Goal: Task Accomplishment & Management: Use online tool/utility

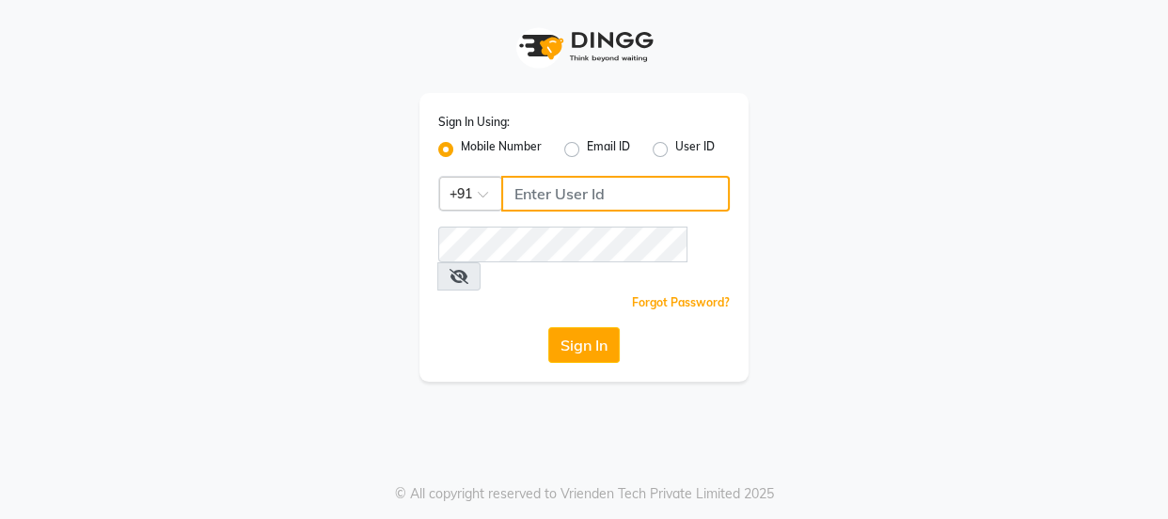
click at [554, 195] on input "Username" at bounding box center [615, 194] width 229 height 36
type input "7499539835"
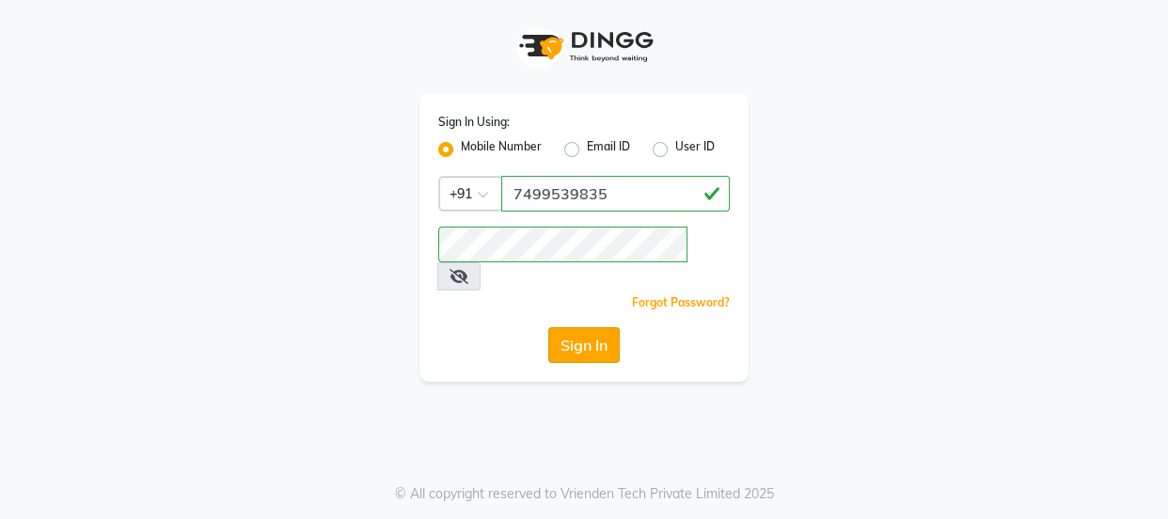
click at [548, 327] on button "Sign In" at bounding box center [583, 345] width 71 height 36
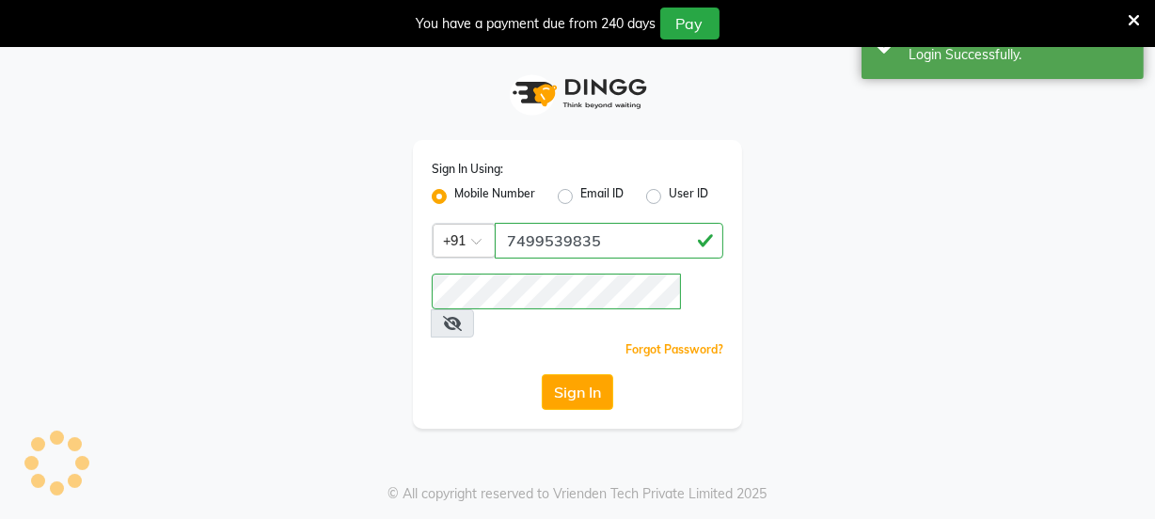
select select "service"
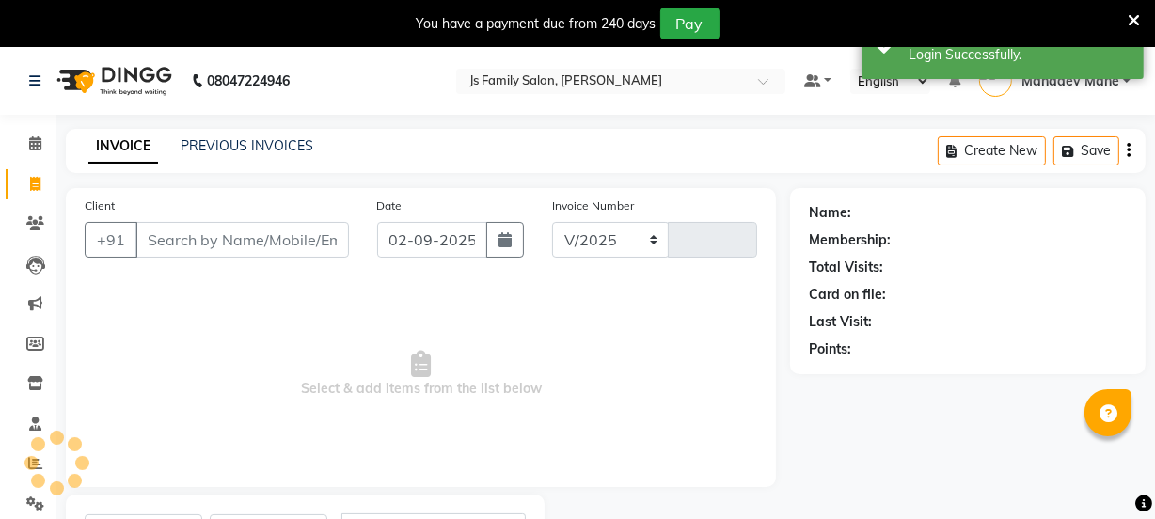
select select "3729"
type input "6870"
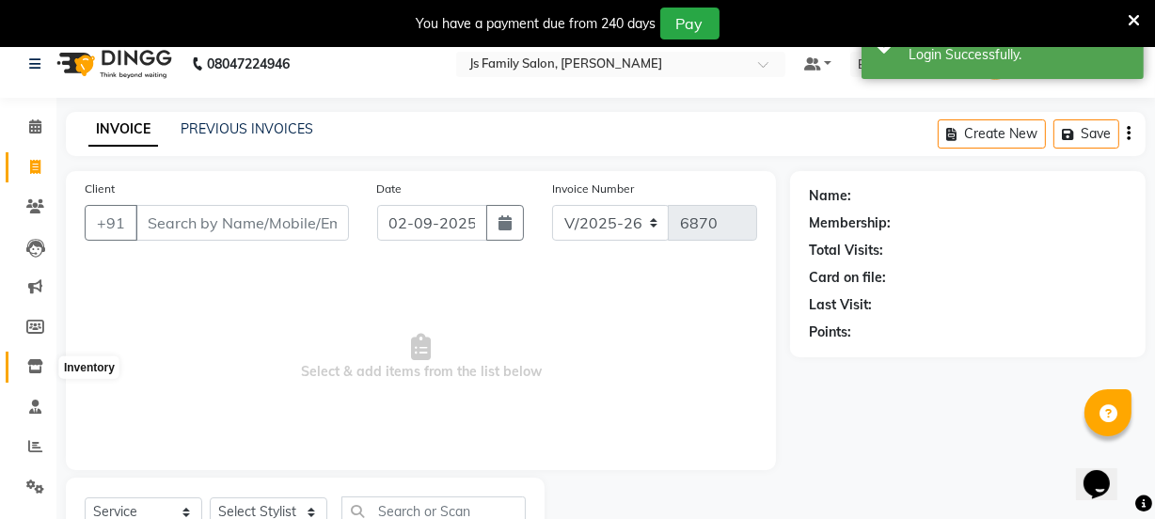
click at [32, 367] on icon at bounding box center [35, 366] width 16 height 14
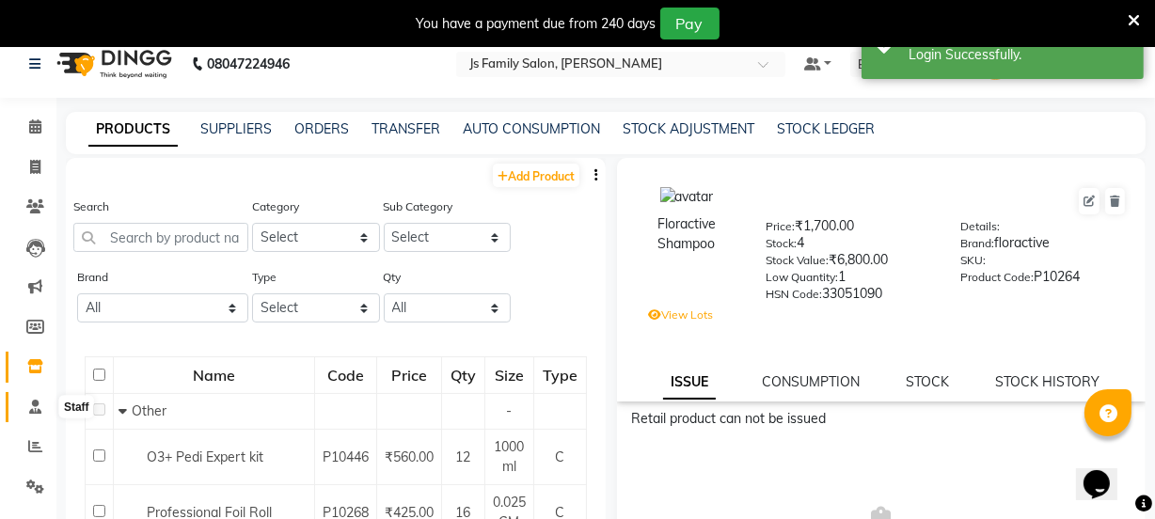
click at [34, 400] on icon at bounding box center [35, 407] width 12 height 14
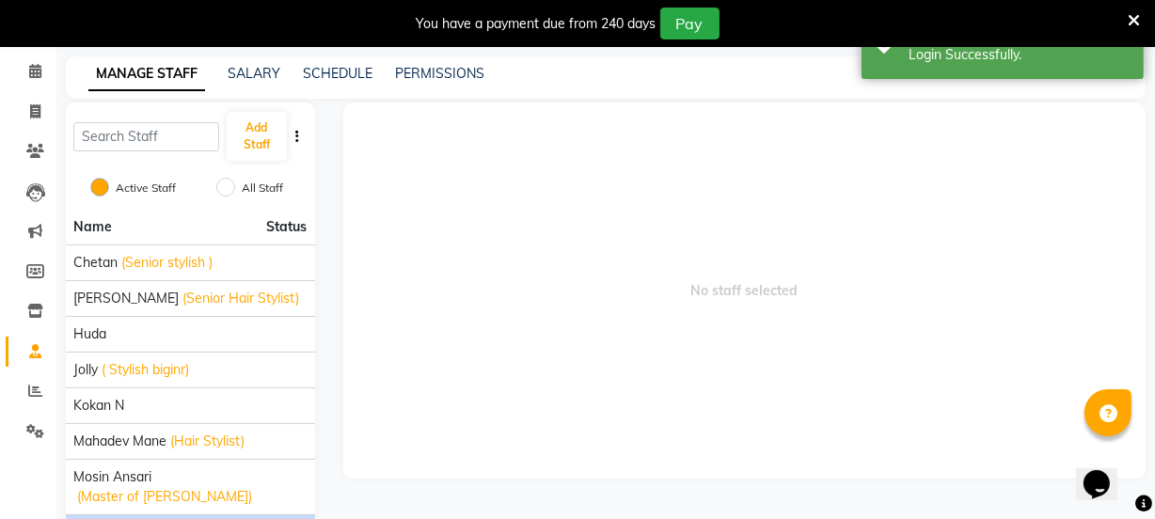
scroll to position [103, 0]
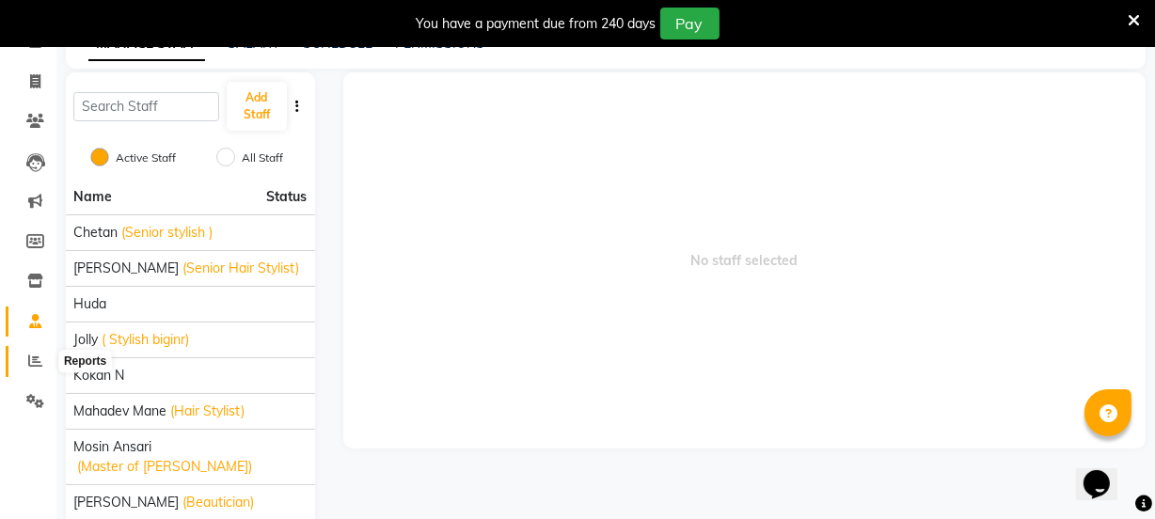
click at [23, 356] on span at bounding box center [35, 362] width 33 height 22
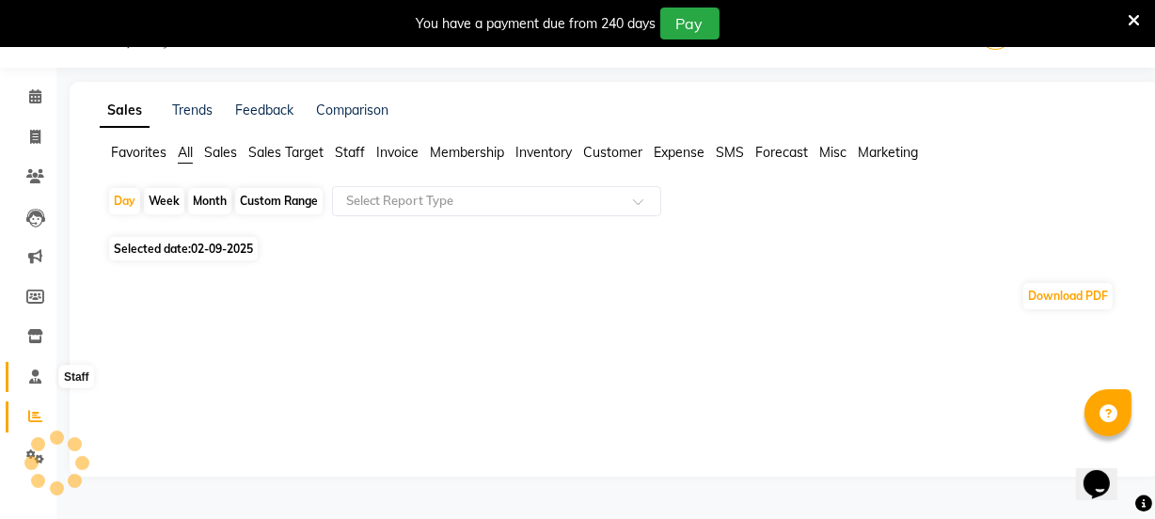
scroll to position [103, 0]
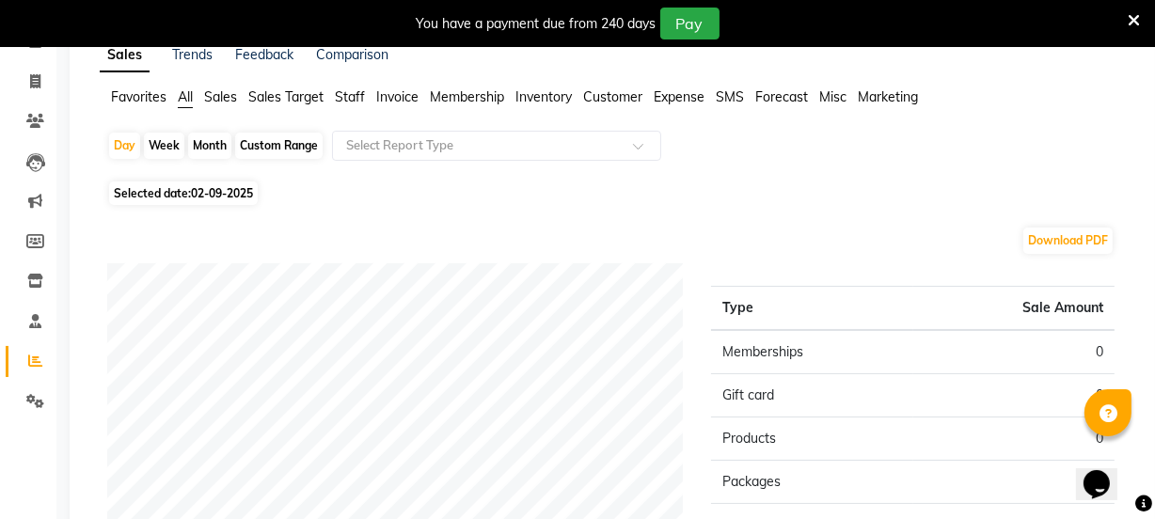
click at [205, 146] on div "Month" at bounding box center [209, 146] width 43 height 26
select select "9"
select select "2025"
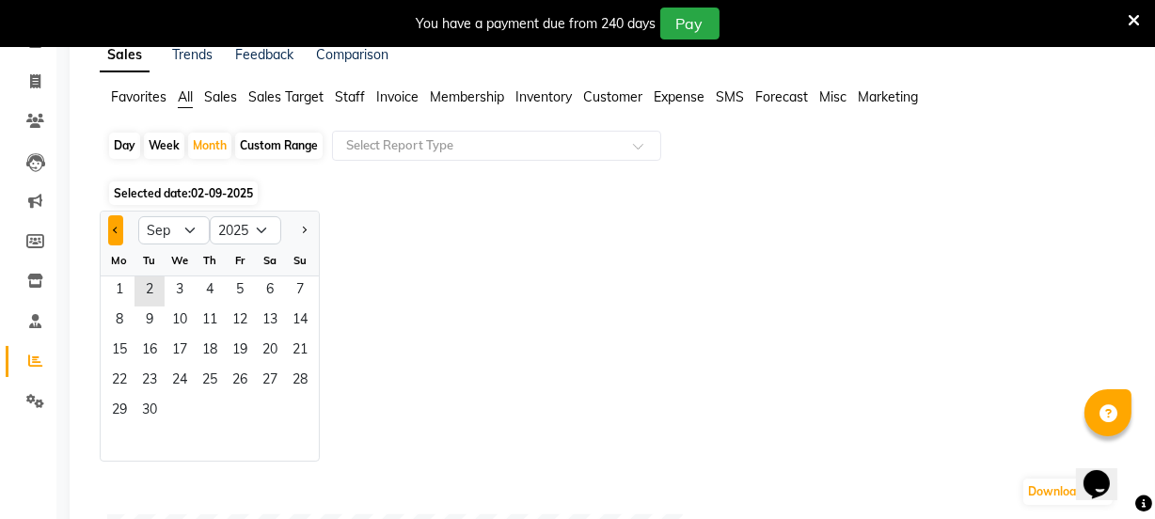
click at [109, 232] on button "Previous month" at bounding box center [115, 230] width 15 height 30
select select "8"
click at [304, 404] on span "31" at bounding box center [300, 412] width 30 height 30
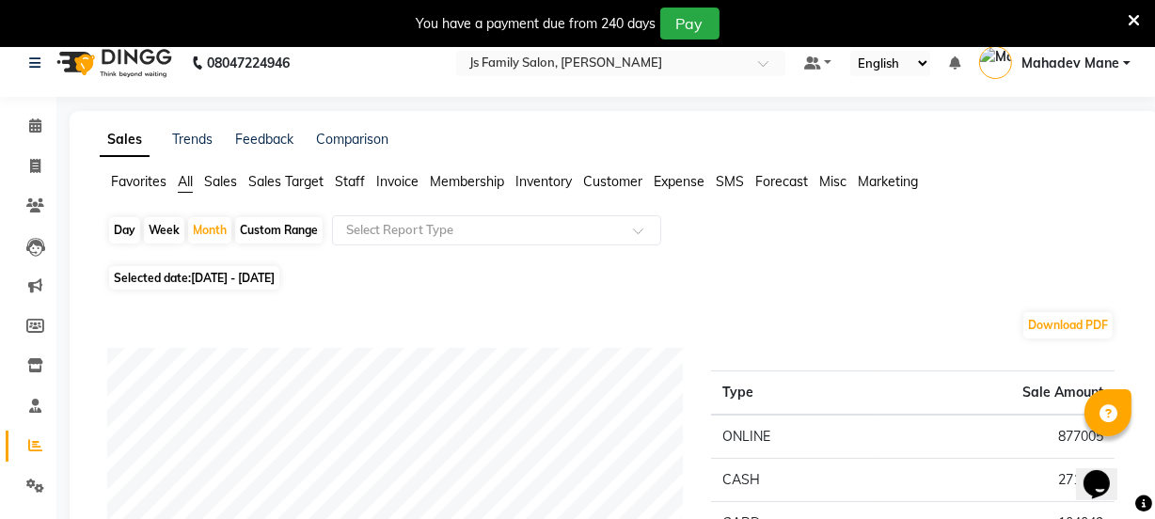
scroll to position [17, 0]
click at [27, 173] on span at bounding box center [35, 168] width 33 height 22
select select "service"
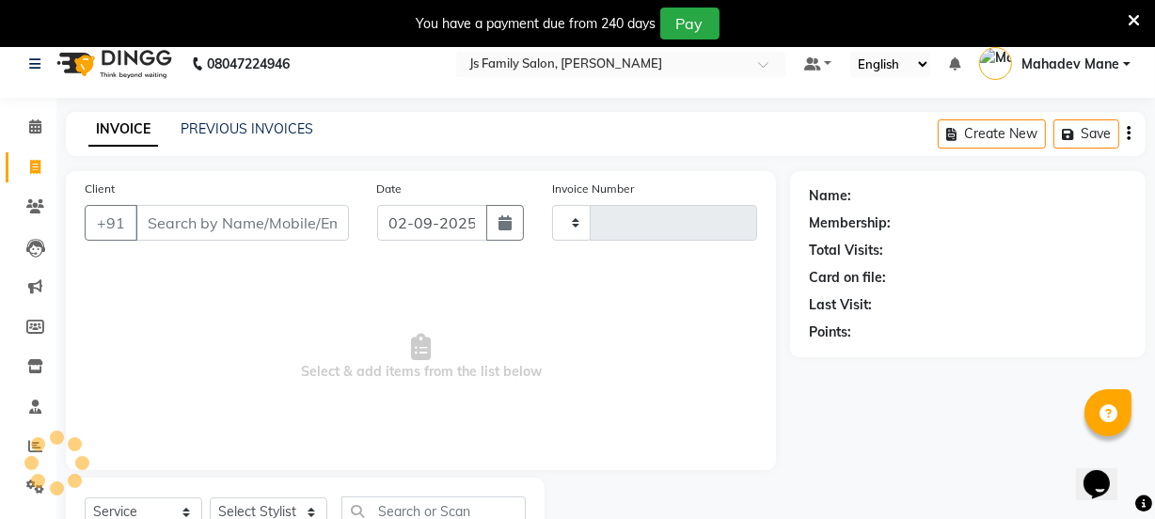
type input "6870"
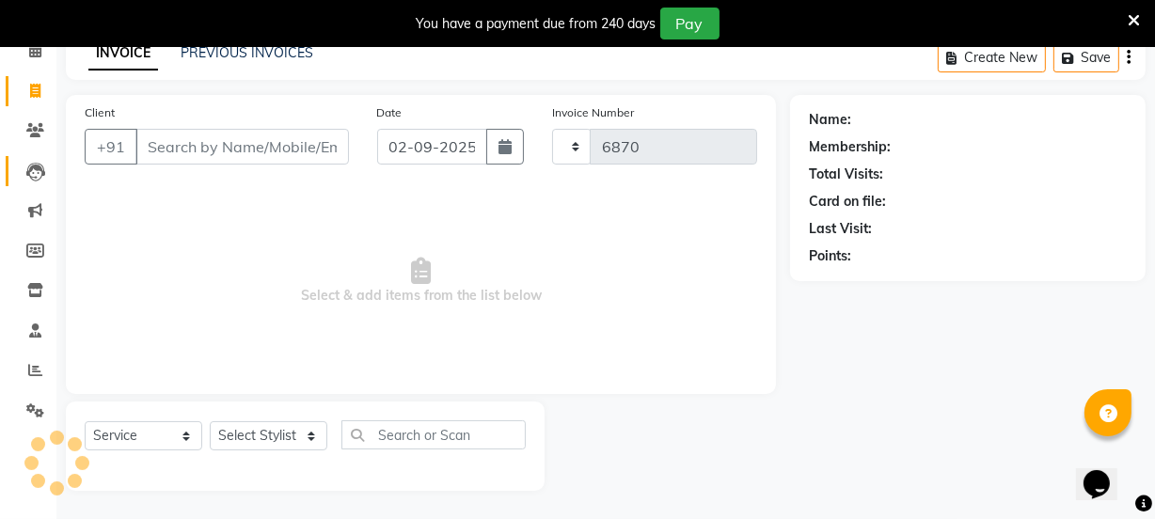
select select "3729"
